Goal: Information Seeking & Learning: Find specific page/section

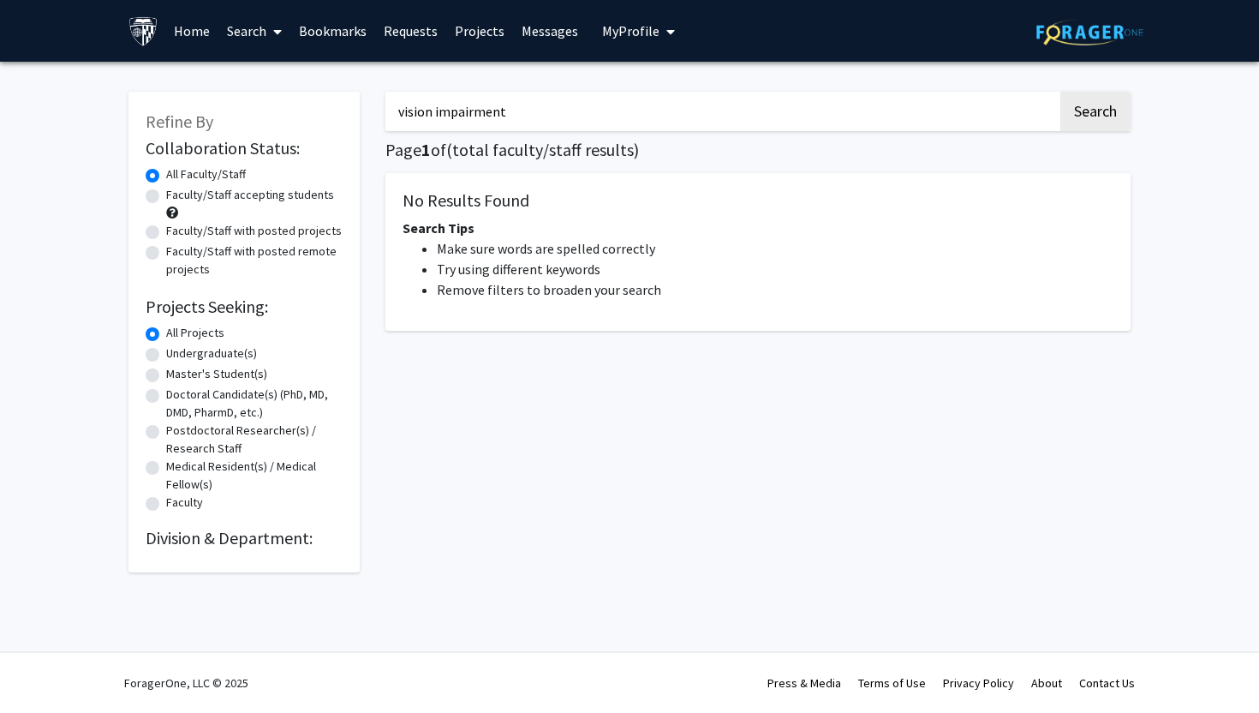
drag, startPoint x: 536, startPoint y: 108, endPoint x: 359, endPoint y: 107, distance: 177.3
click at [361, 108] on div "Refine By Collaboration Status: Collaboration Status All Faculty/Staff Collabor…" at bounding box center [630, 324] width 1028 height 498
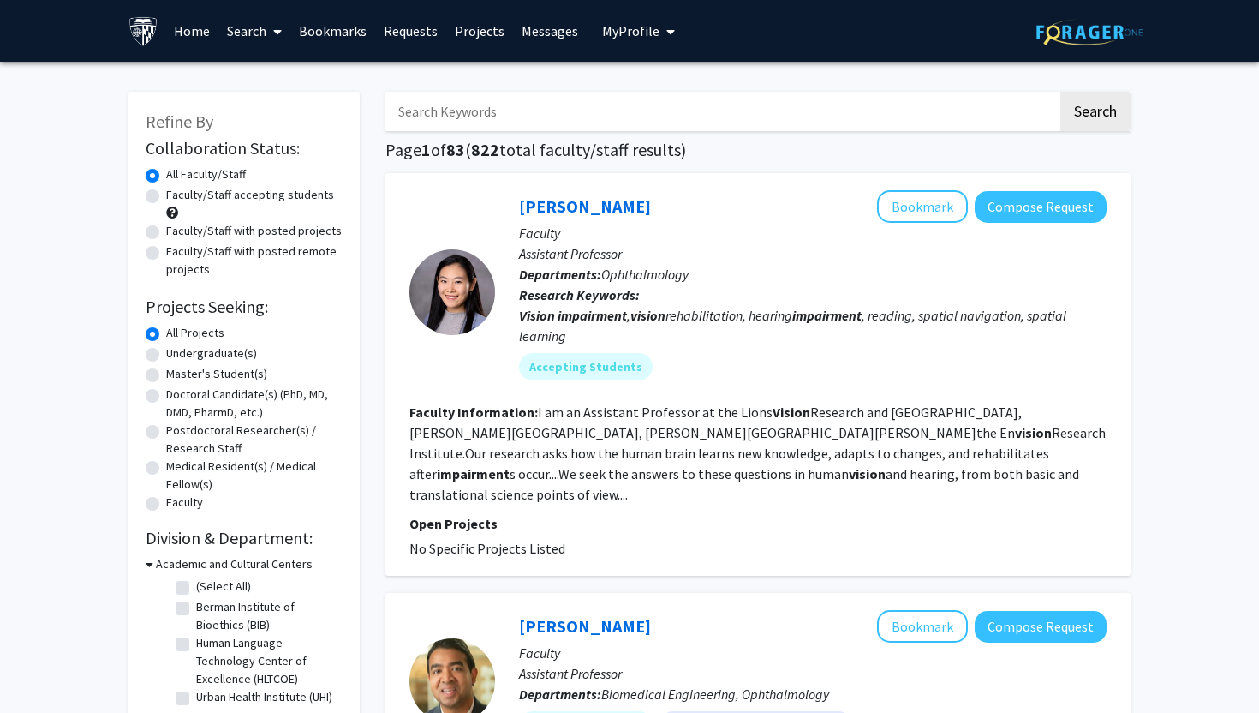
click at [450, 116] on input "Search Keywords" at bounding box center [721, 111] width 672 height 39
click at [447, 112] on input "Search Keywords" at bounding box center [721, 111] width 672 height 39
type input "medicinal chemistry"
click at [1060, 92] on button "Search" at bounding box center [1095, 111] width 70 height 39
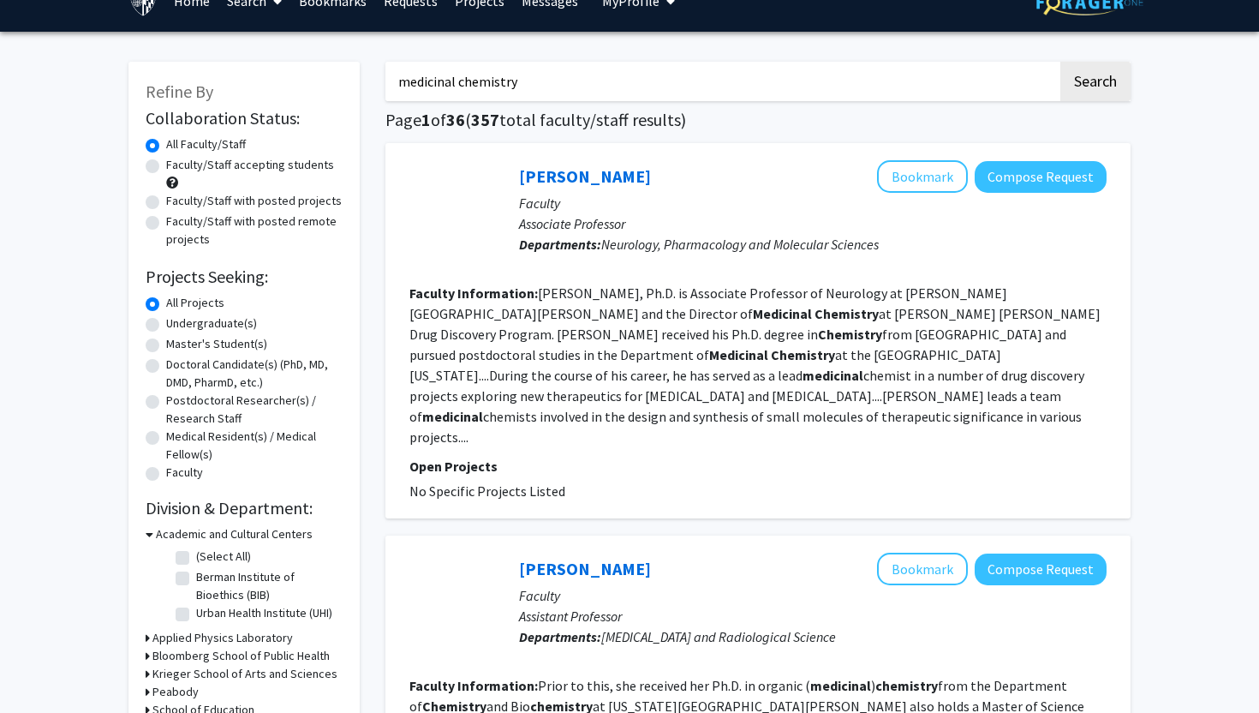
scroll to position [45, 0]
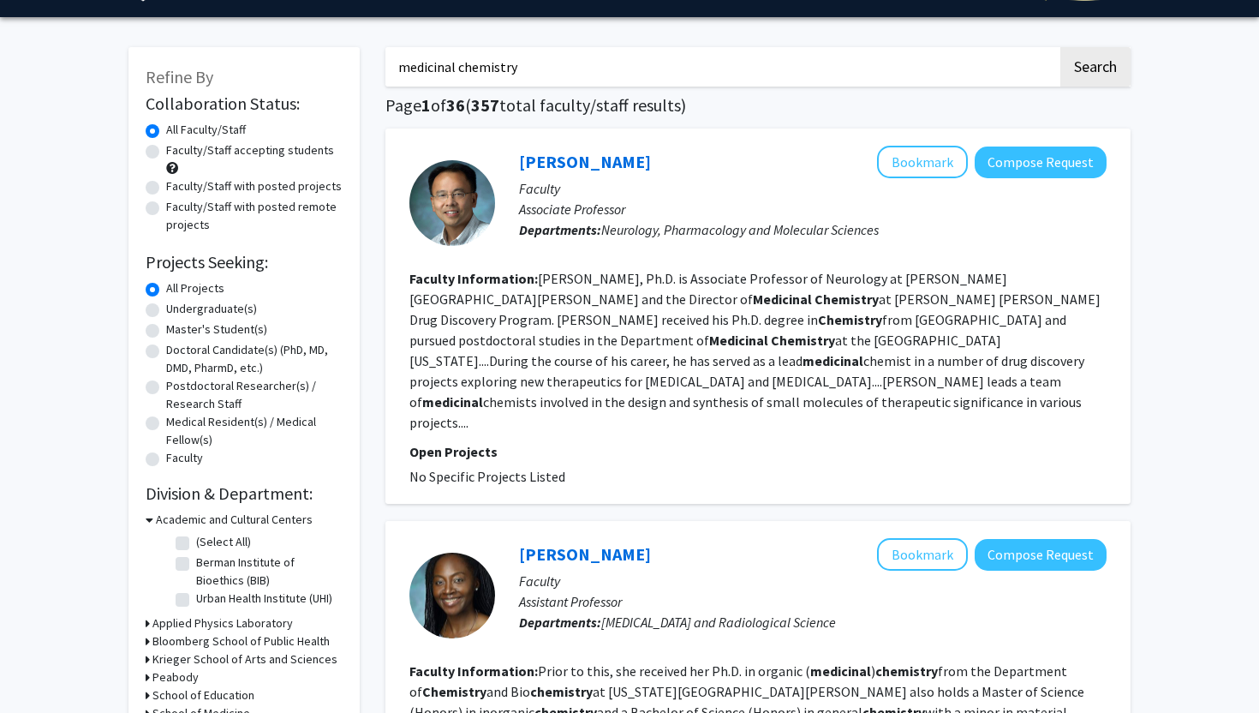
click at [166, 150] on label "Faculty/Staff accepting students" at bounding box center [250, 150] width 168 height 18
click at [166, 150] on input "Faculty/Staff accepting students" at bounding box center [171, 146] width 11 height 11
radio input "true"
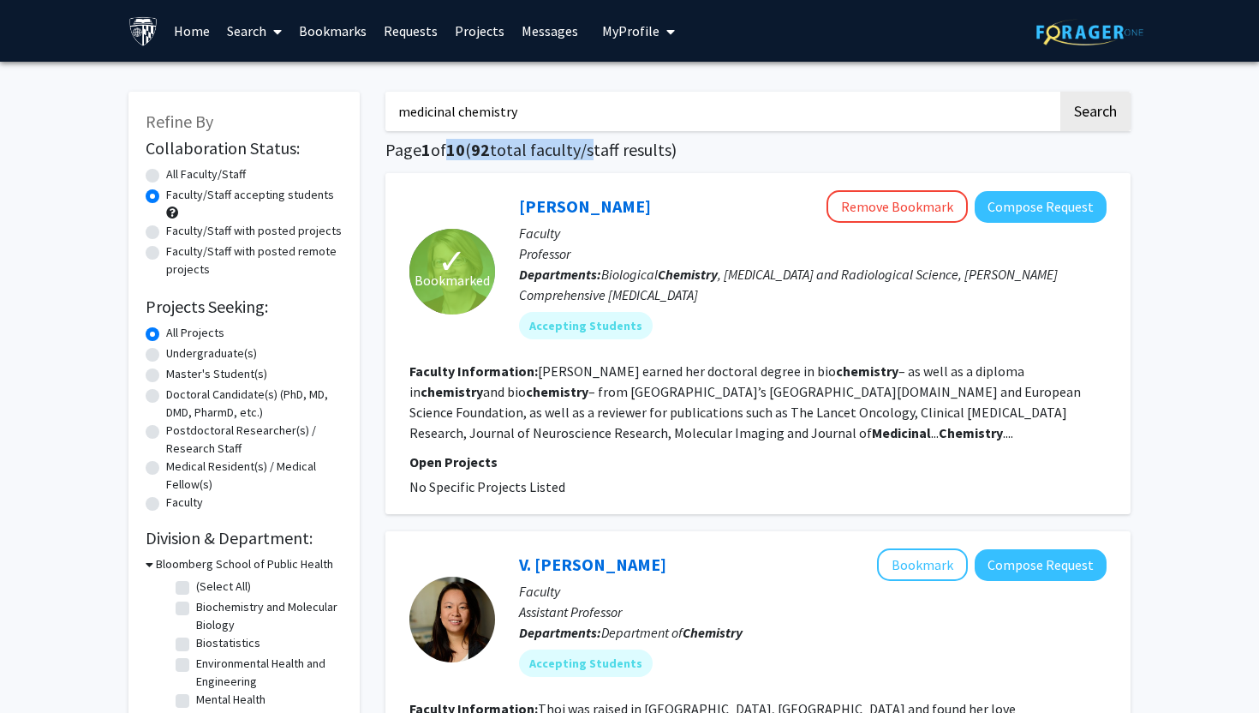
drag, startPoint x: 455, startPoint y: 143, endPoint x: 592, endPoint y: 143, distance: 137.0
click at [592, 143] on h1 "Page 1 of 10 ( 92 total faculty/staff results)" at bounding box center [757, 150] width 745 height 21
click at [336, 22] on link "Bookmarks" at bounding box center [332, 31] width 85 height 60
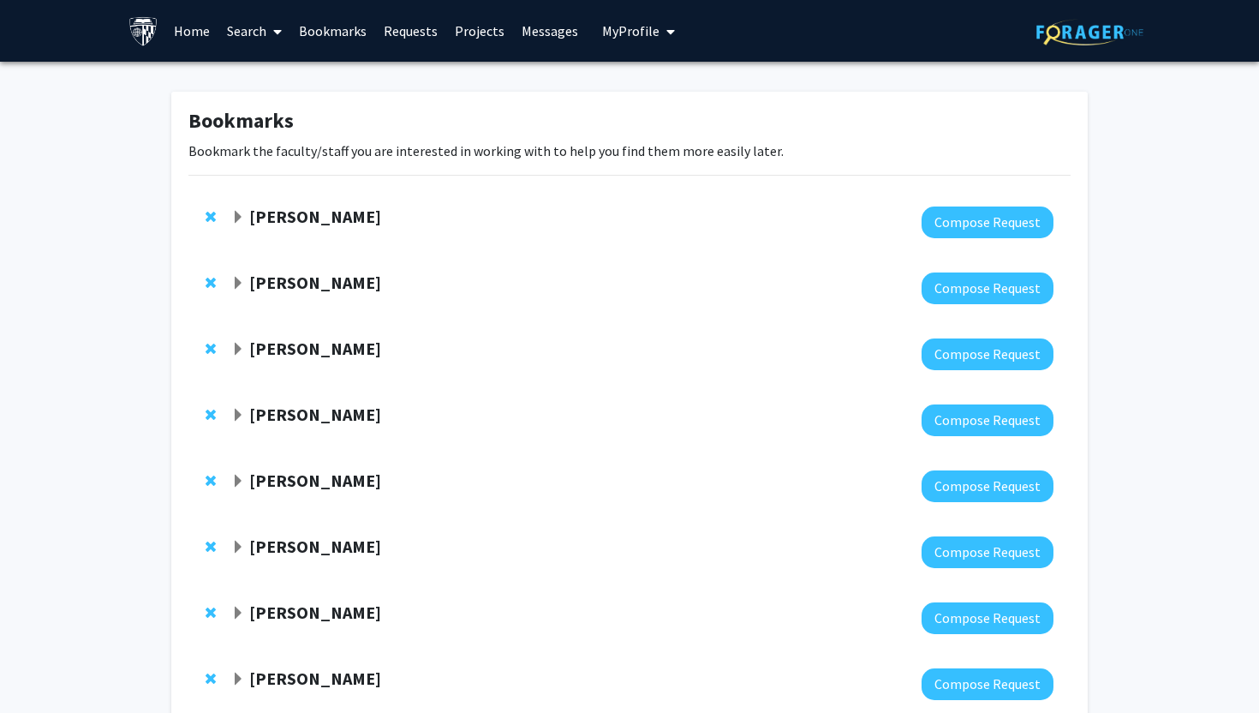
click at [322, 213] on strong "[PERSON_NAME]" at bounding box center [315, 216] width 132 height 21
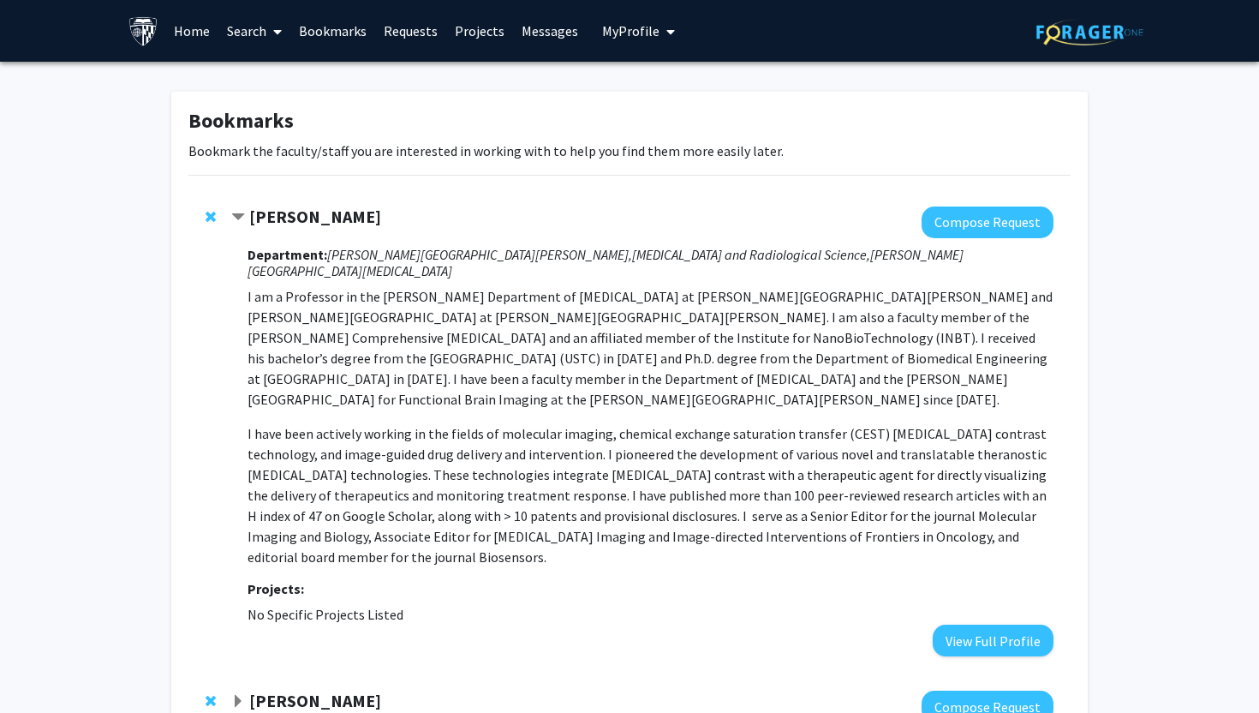
click at [324, 214] on strong "[PERSON_NAME]" at bounding box center [315, 216] width 132 height 21
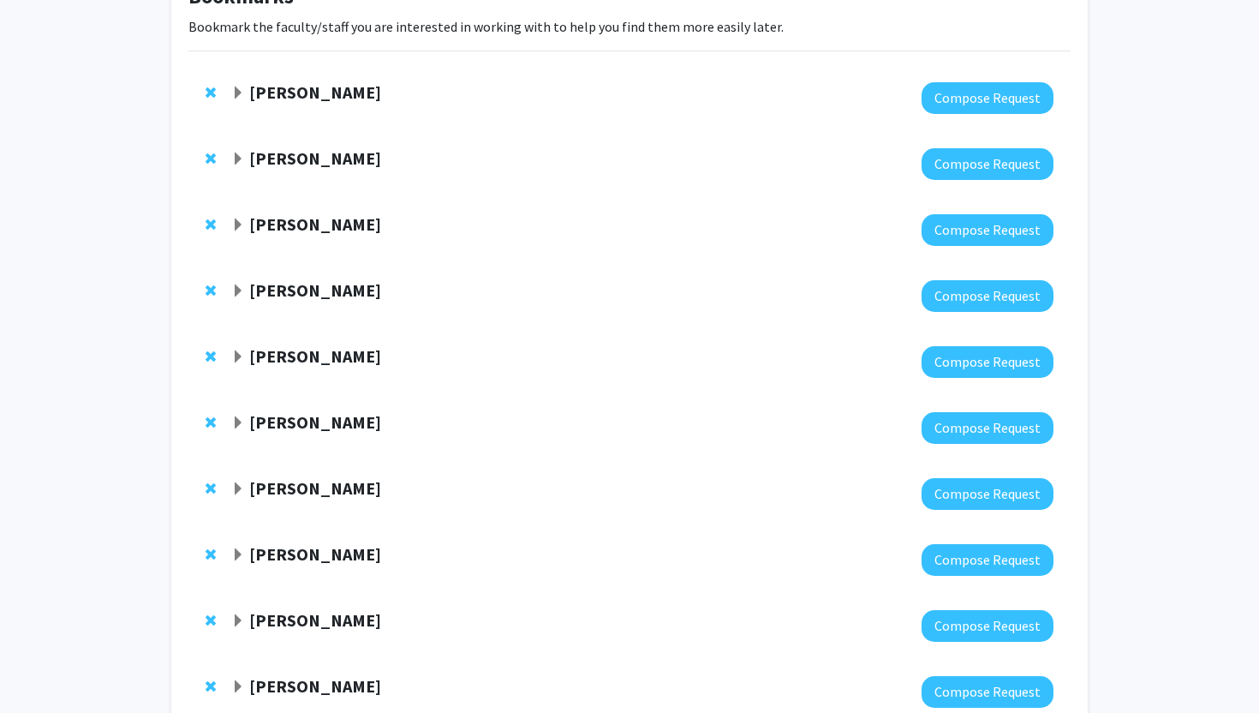
scroll to position [243, 0]
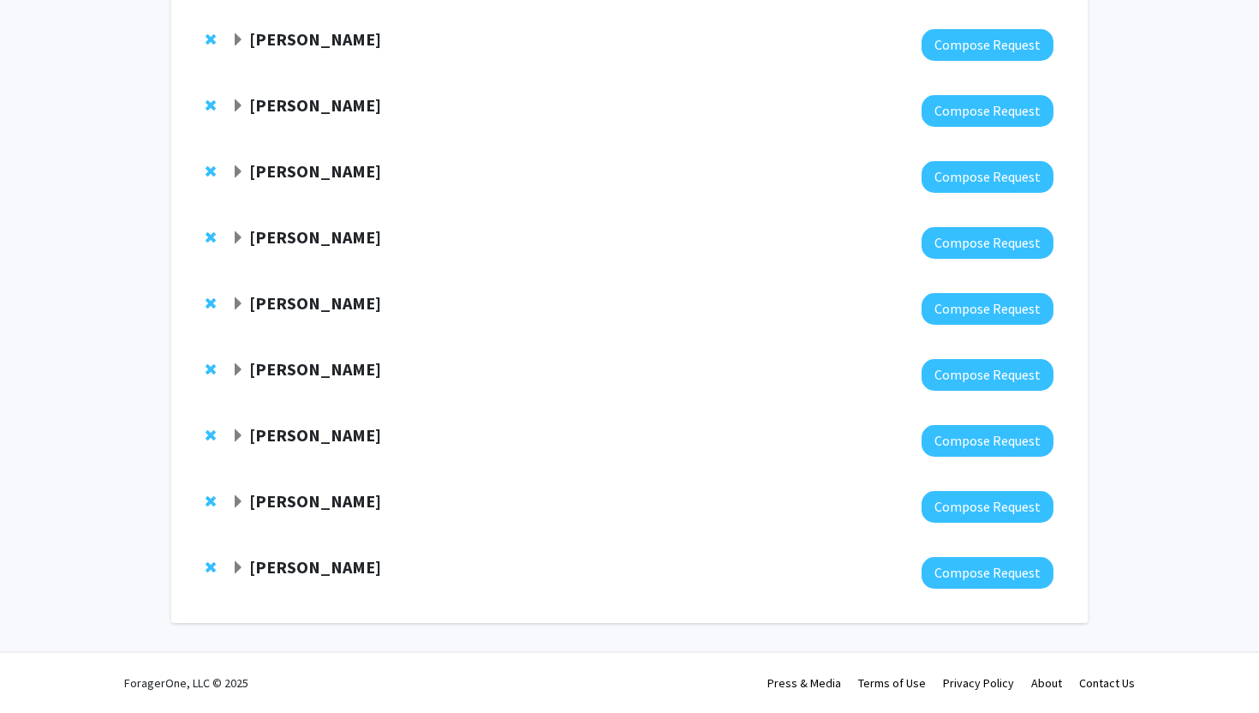
click at [293, 569] on strong "[PERSON_NAME]" at bounding box center [315, 566] width 132 height 21
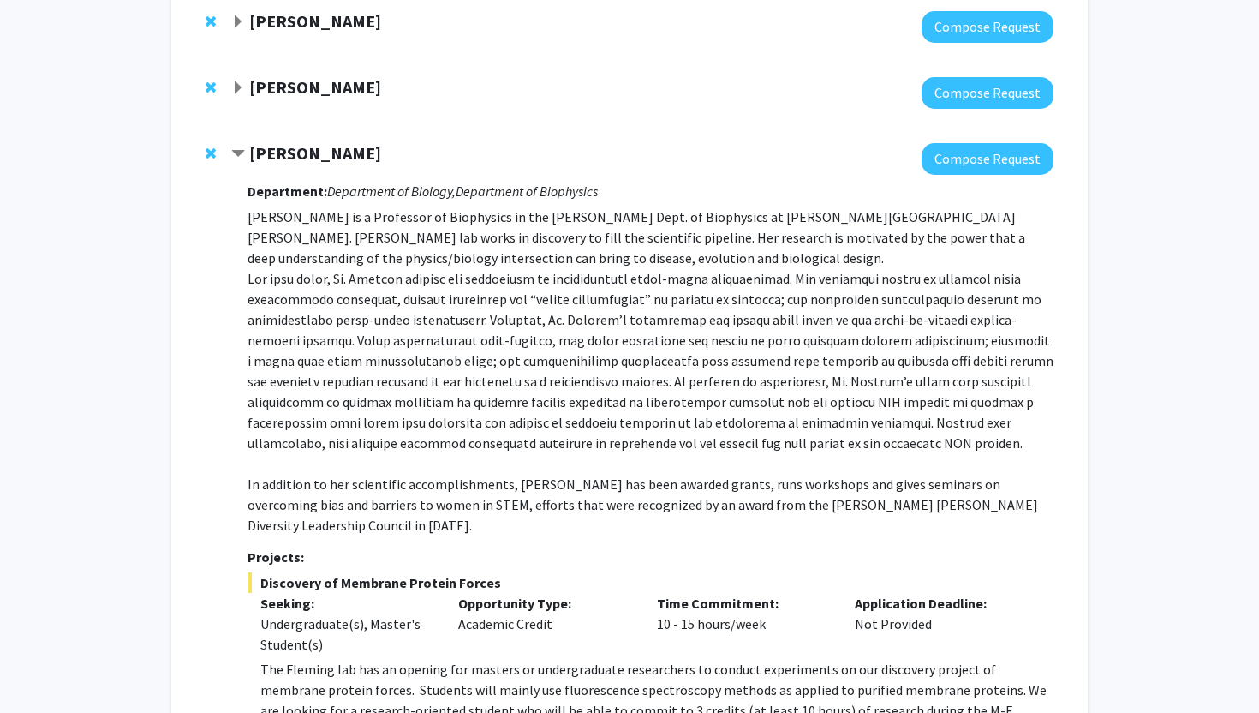
scroll to position [689, 0]
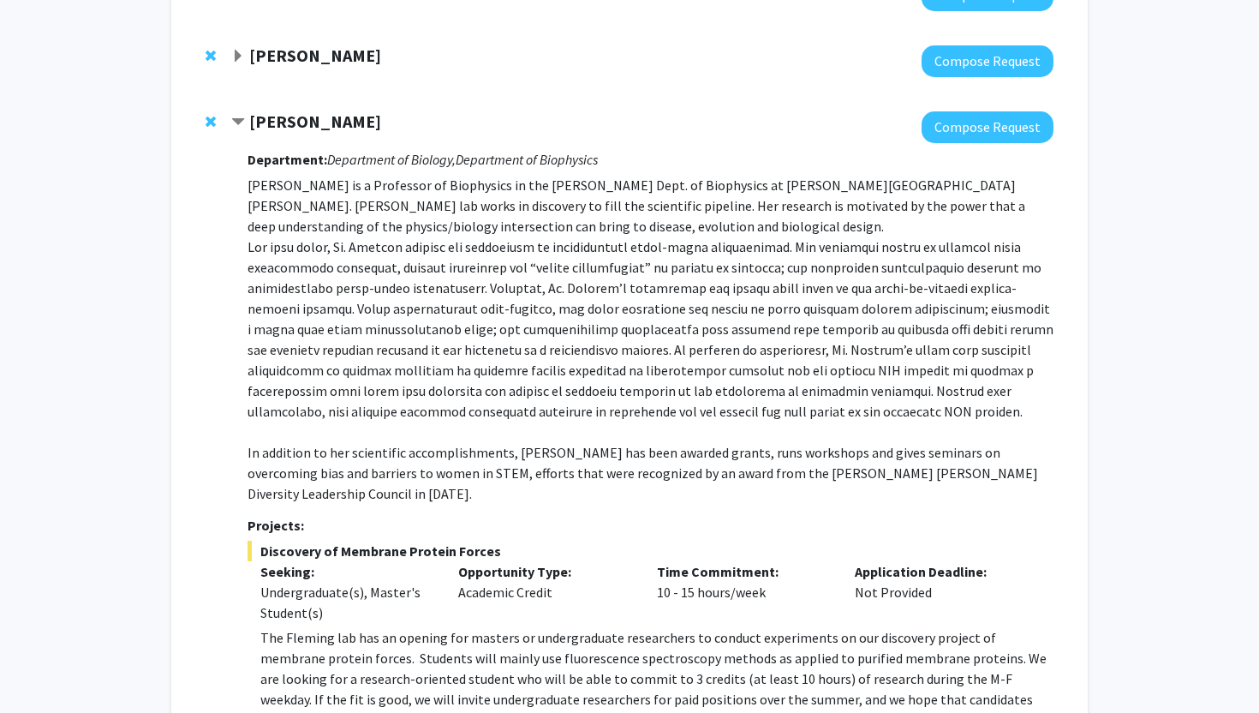
click at [319, 138] on div at bounding box center [642, 127] width 822 height 32
click at [319, 127] on strong "[PERSON_NAME]" at bounding box center [315, 120] width 132 height 21
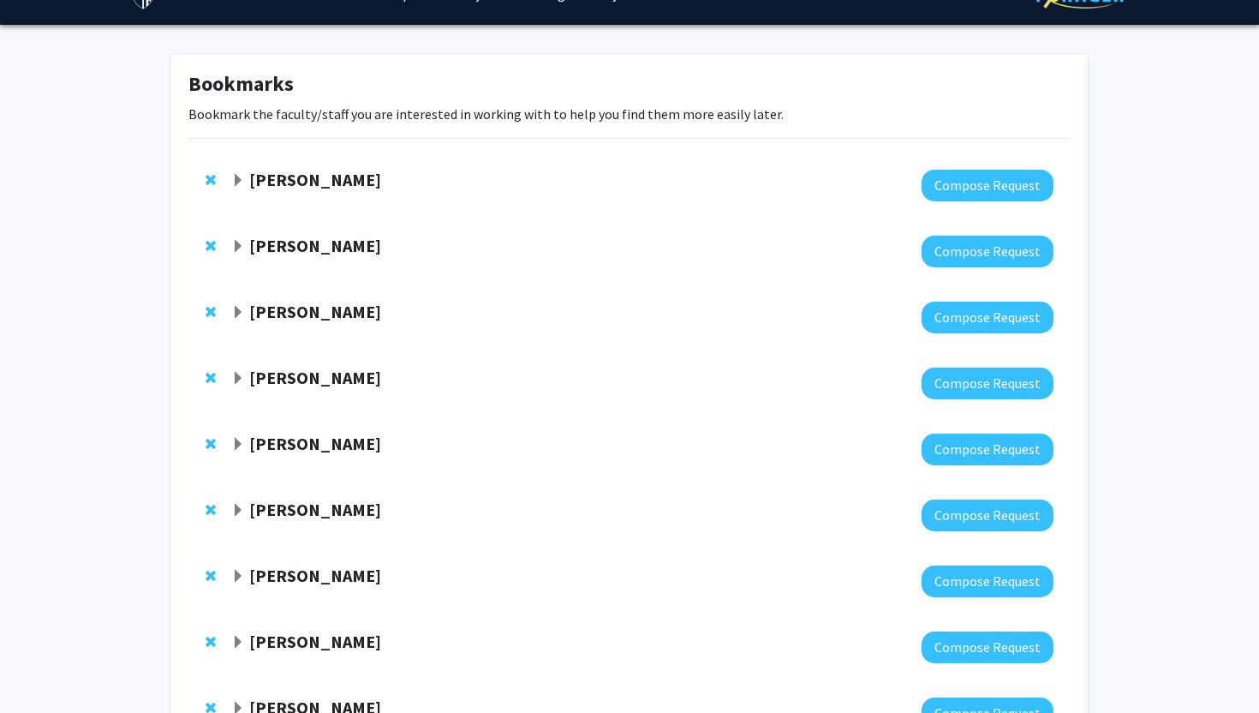
scroll to position [31, 0]
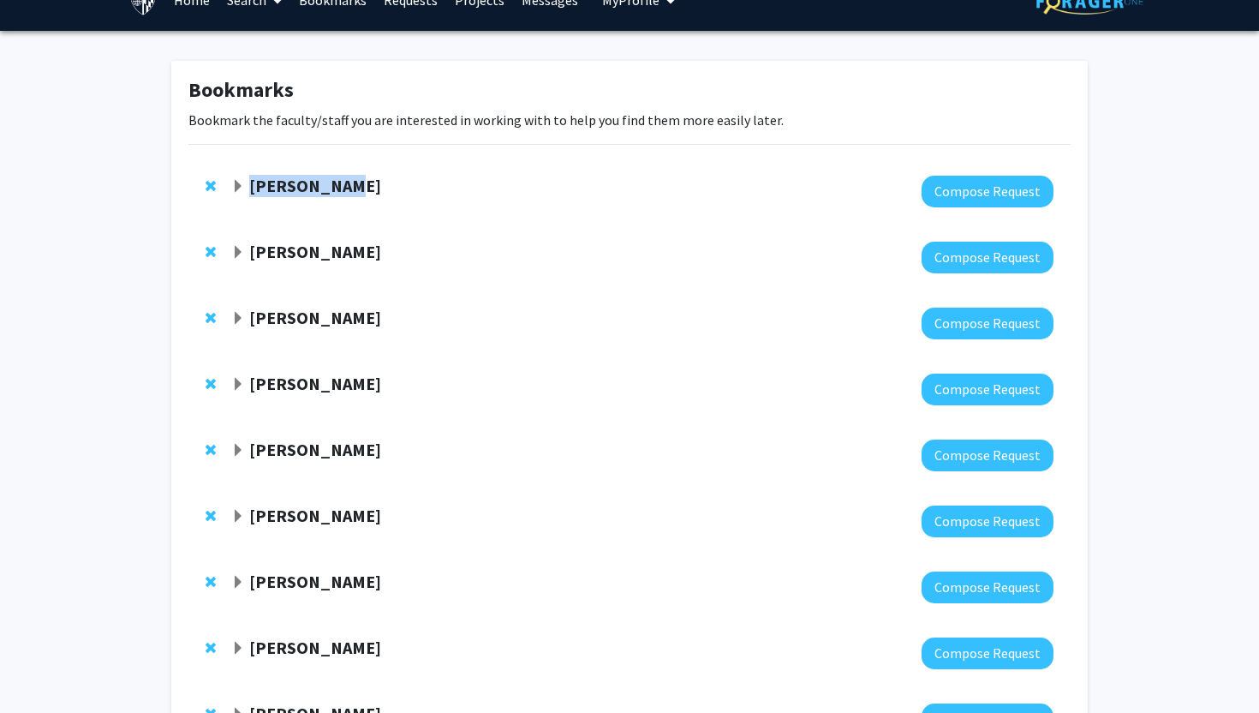
copy strong "[PERSON_NAME]"
drag, startPoint x: 361, startPoint y: 185, endPoint x: 250, endPoint y: 185, distance: 111.3
click at [0, 0] on div "Skip navigation Home Search Bookmarks Requests Projects Messages My Profile [PE…" at bounding box center [629, 447] width 1259 height 956
click at [275, 175] on strong "[PERSON_NAME]" at bounding box center [315, 185] width 132 height 21
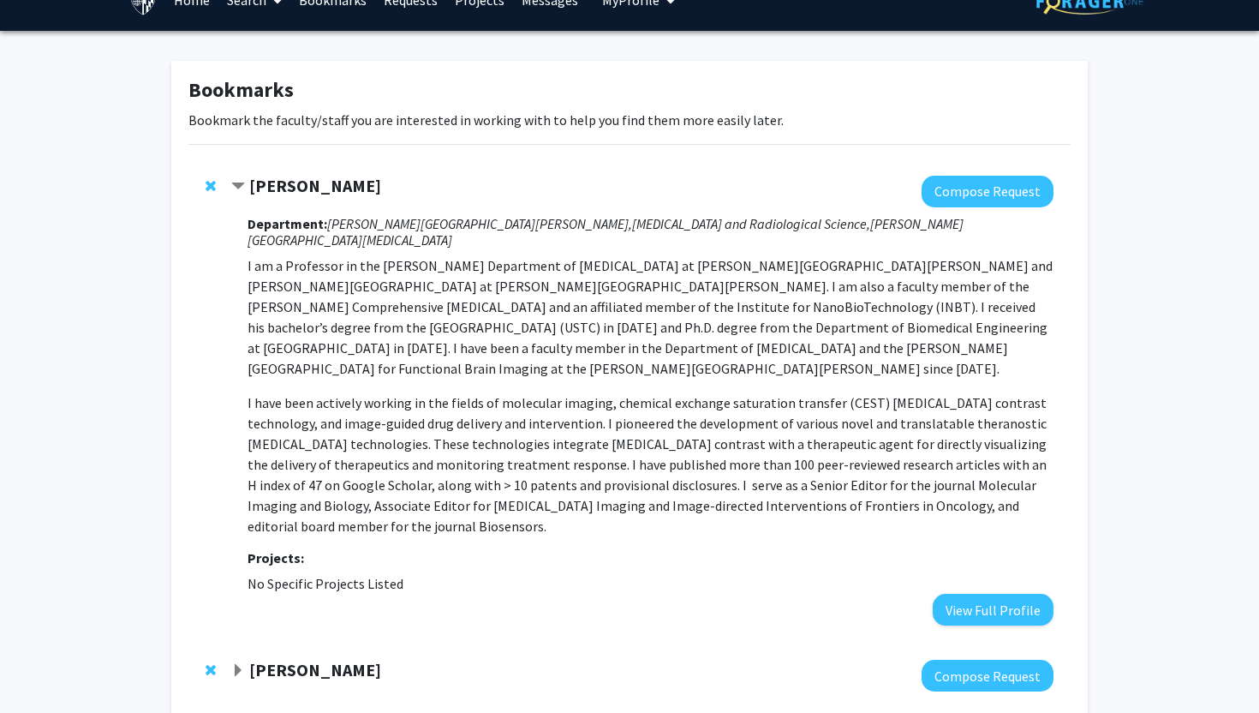
click at [275, 175] on strong "[PERSON_NAME]" at bounding box center [315, 185] width 132 height 21
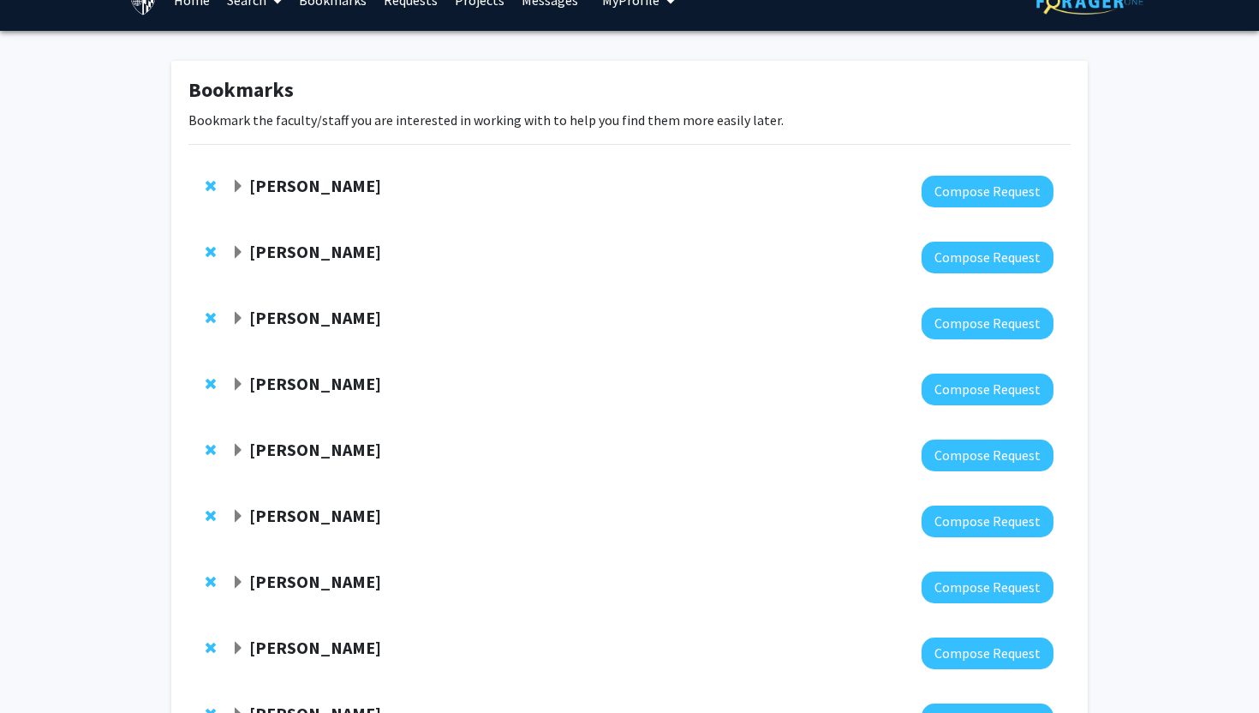
click at [301, 250] on strong "[PERSON_NAME]" at bounding box center [315, 251] width 132 height 21
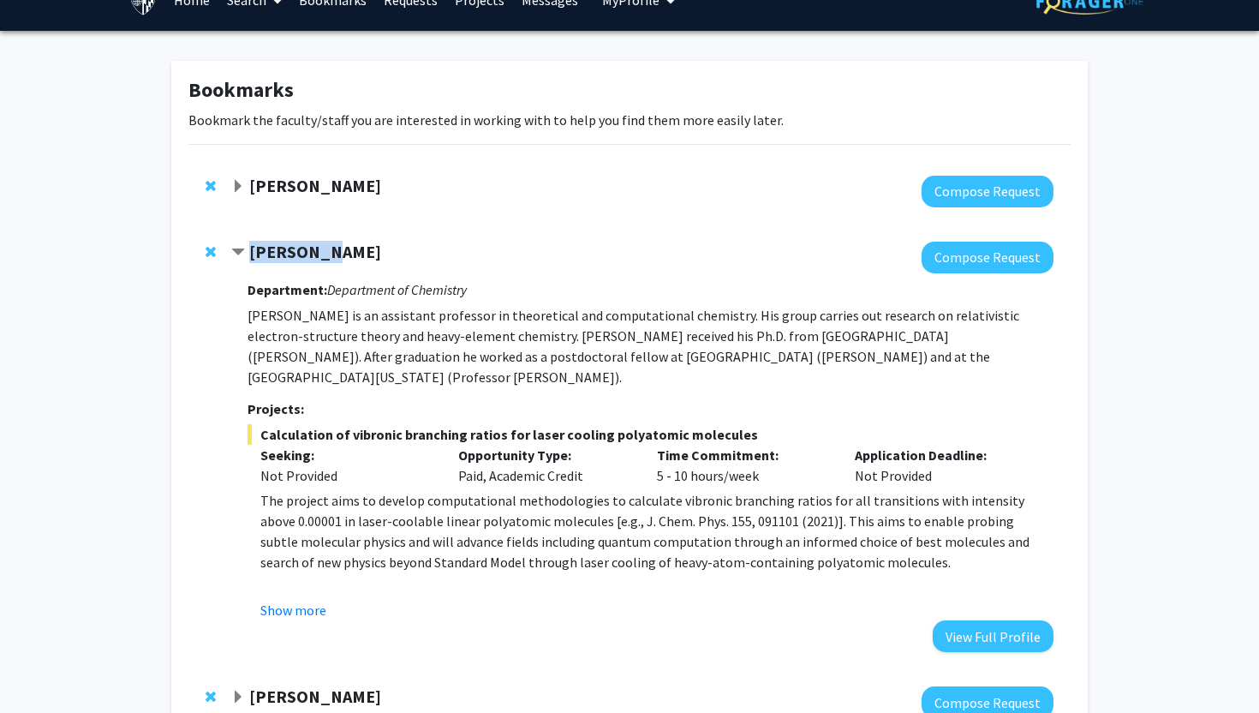
drag, startPoint x: 342, startPoint y: 248, endPoint x: 246, endPoint y: 245, distance: 96.0
click at [246, 246] on div "[PERSON_NAME]" at bounding box center [416, 252] width 370 height 21
copy strong "[PERSON_NAME]"
click at [356, 253] on div "[PERSON_NAME]" at bounding box center [416, 252] width 370 height 21
click at [315, 249] on strong "[PERSON_NAME]" at bounding box center [315, 251] width 132 height 21
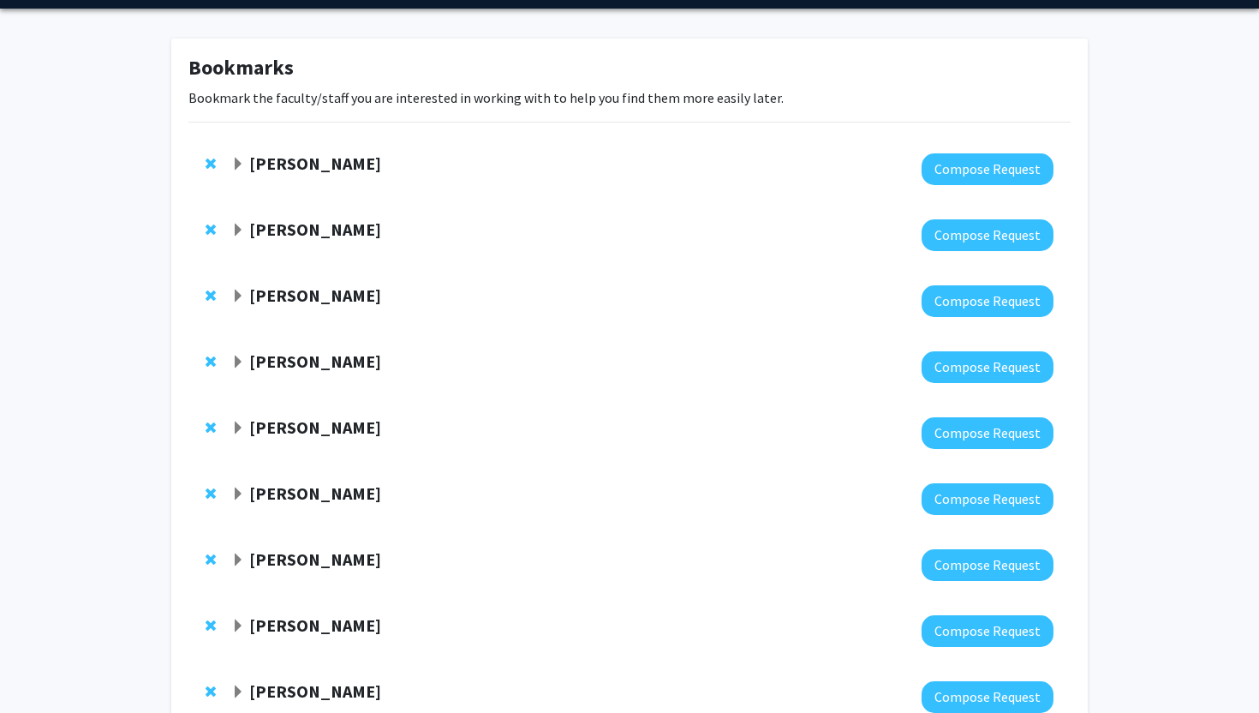
scroll to position [62, 0]
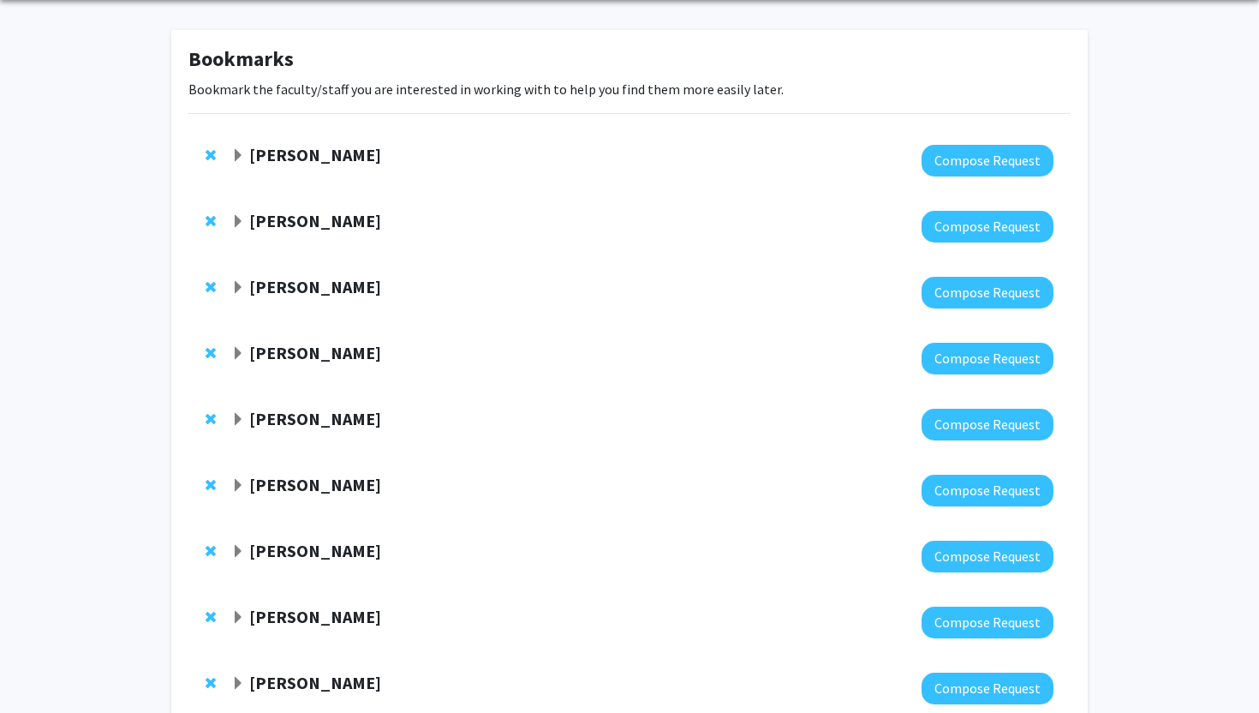
click at [317, 283] on strong "[PERSON_NAME]" at bounding box center [315, 286] width 132 height 21
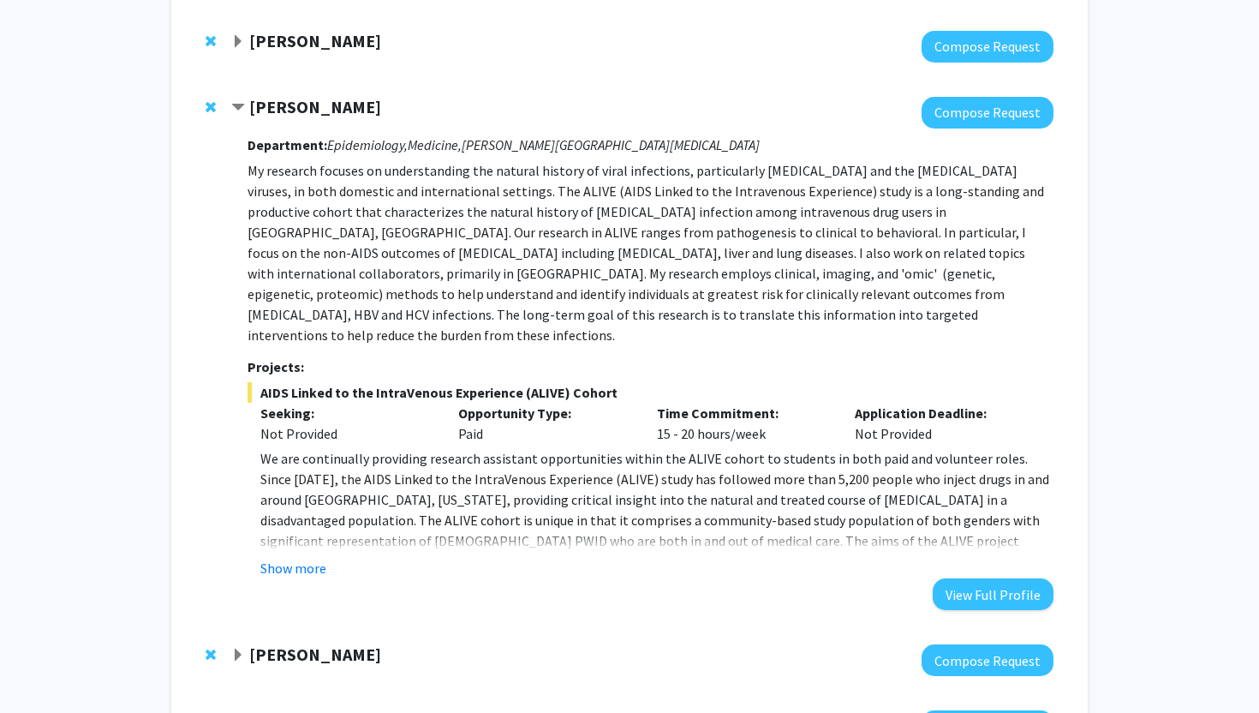
scroll to position [240, 0]
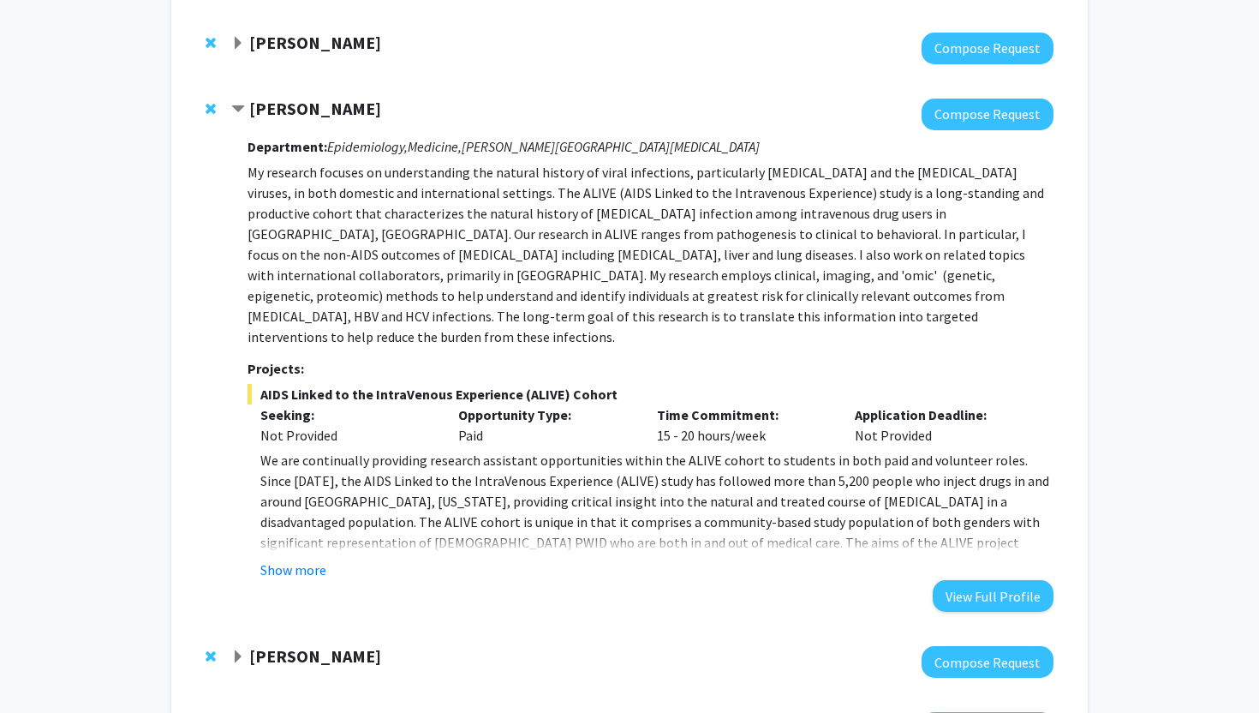
click at [309, 120] on div at bounding box center [642, 114] width 822 height 32
click at [309, 112] on strong "[PERSON_NAME]" at bounding box center [315, 108] width 132 height 21
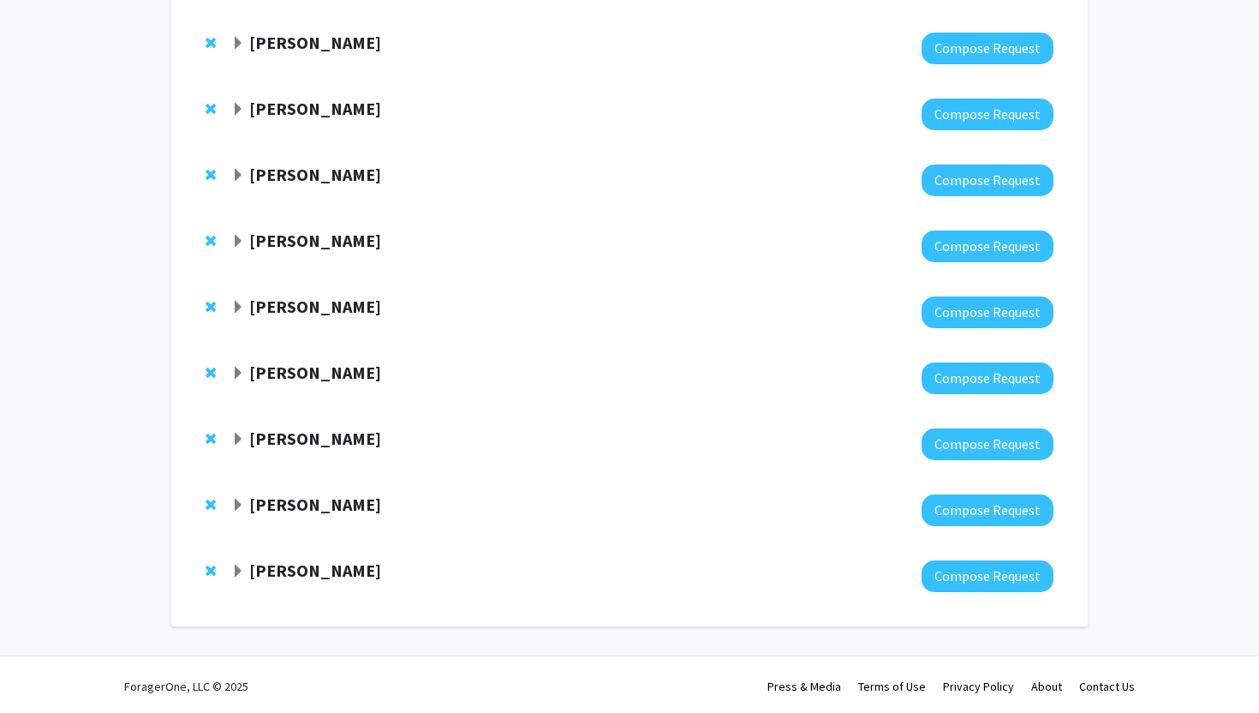
click at [323, 438] on strong "[PERSON_NAME]" at bounding box center [315, 437] width 132 height 21
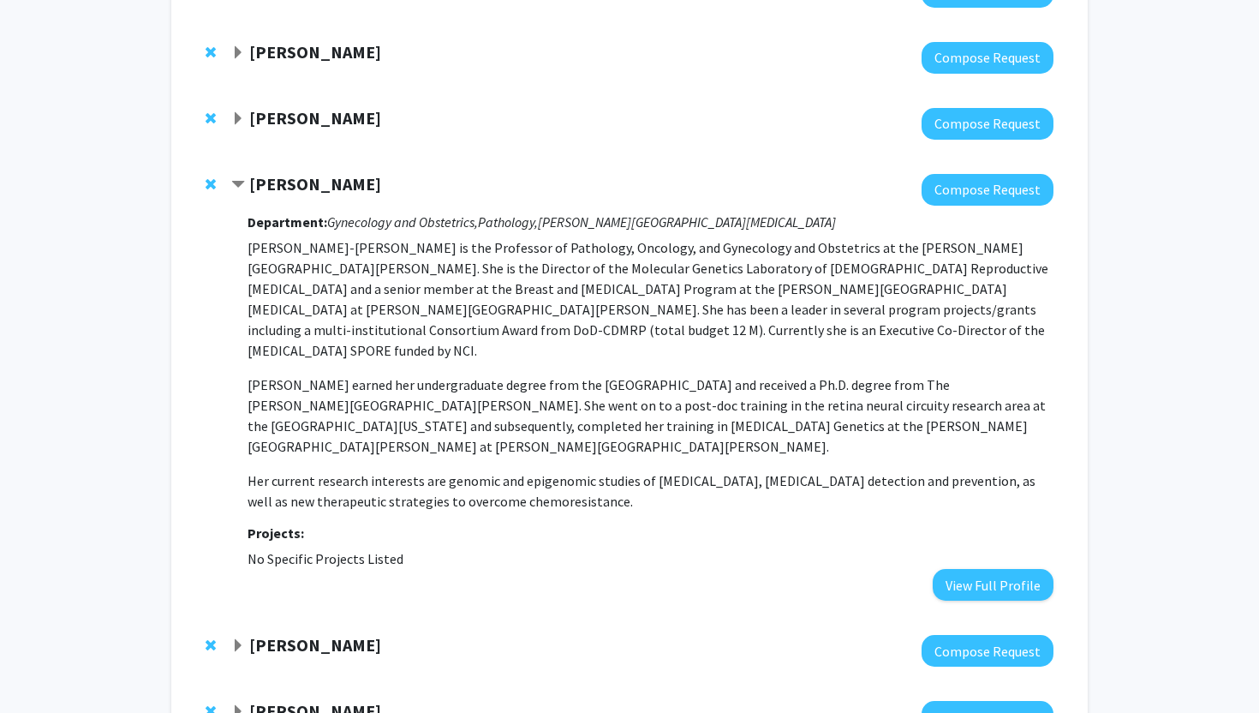
scroll to position [597, 0]
